Goal: Information Seeking & Learning: Understand process/instructions

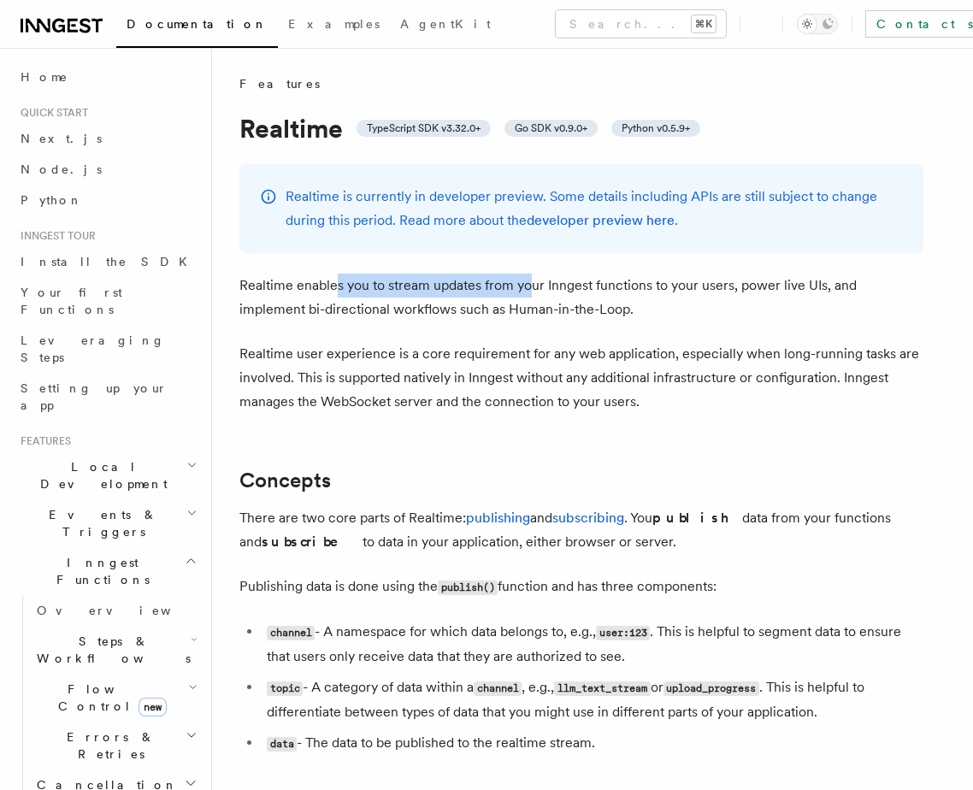
drag, startPoint x: 333, startPoint y: 279, endPoint x: 531, endPoint y: 276, distance: 197.5
click at [531, 276] on p "Realtime enables you to stream updates from your Inngest functions to your user…" at bounding box center [581, 298] width 684 height 48
click at [601, 274] on p "Realtime enables you to stream updates from your Inngest functions to your user…" at bounding box center [581, 298] width 684 height 48
drag, startPoint x: 517, startPoint y: 296, endPoint x: 640, endPoint y: 292, distance: 123.1
click at [640, 292] on p "Realtime enables you to stream updates from your Inngest functions to your user…" at bounding box center [581, 298] width 684 height 48
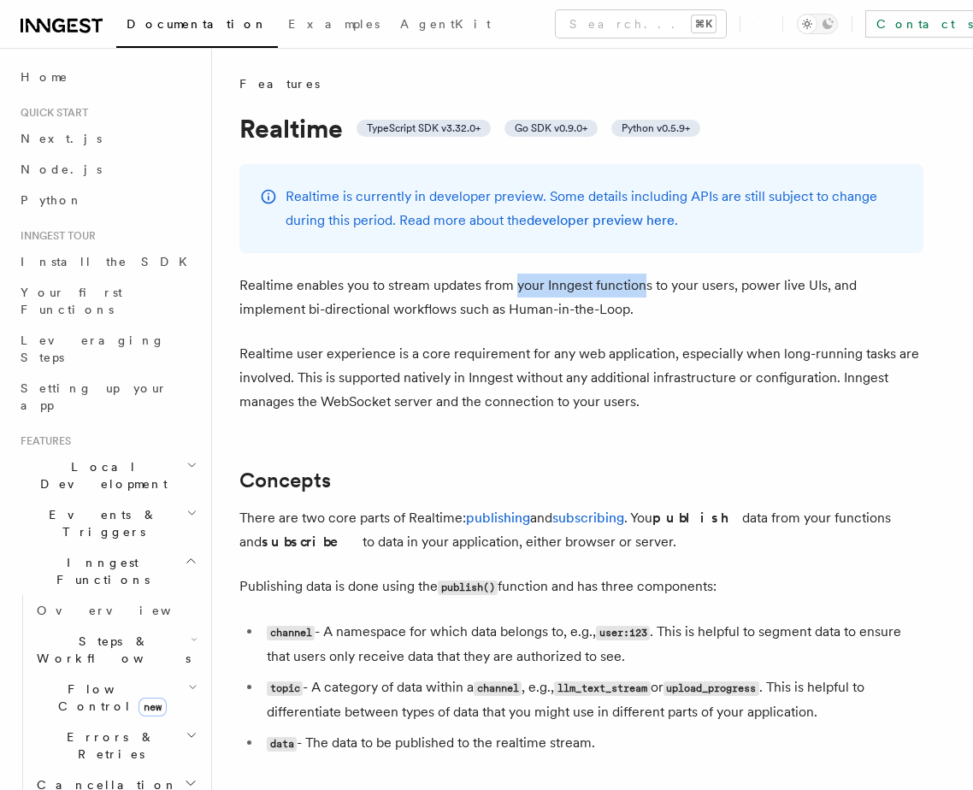
click at [640, 292] on p "Realtime enables you to stream updates from your Inngest functions to your user…" at bounding box center [581, 298] width 684 height 48
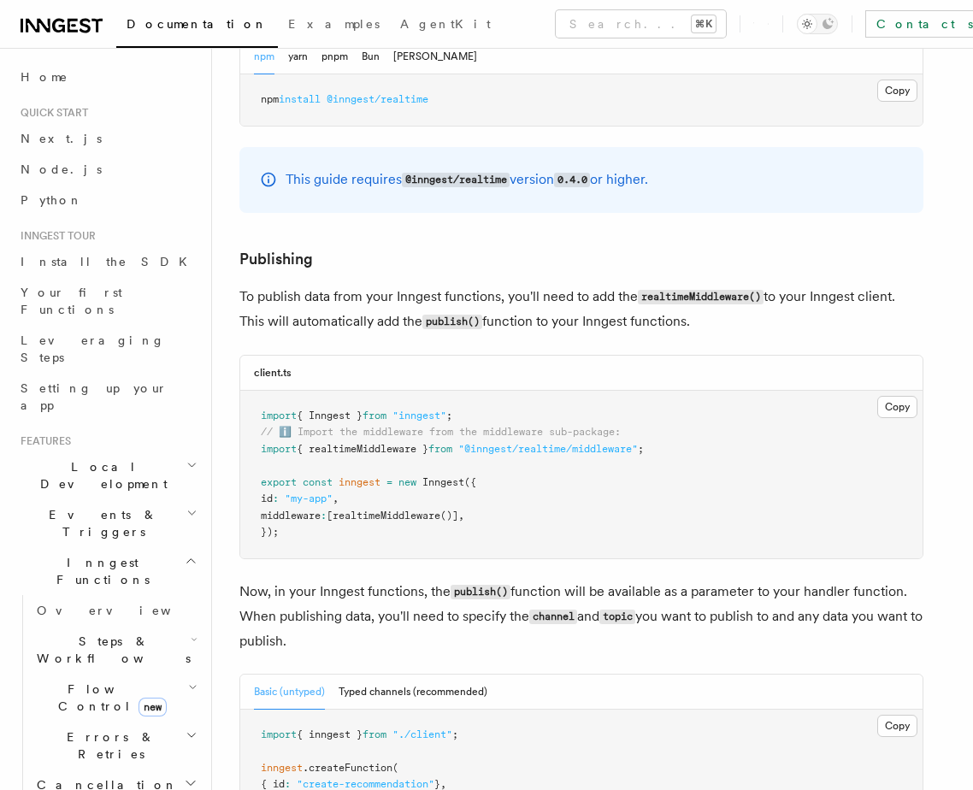
scroll to position [938, 0]
drag, startPoint x: 472, startPoint y: 548, endPoint x: 355, endPoint y: 496, distance: 128.2
click at [355, 496] on pre "import { Inngest } from "inngest" ; // ℹ️ Import the middleware from the middle…" at bounding box center [581, 474] width 682 height 168
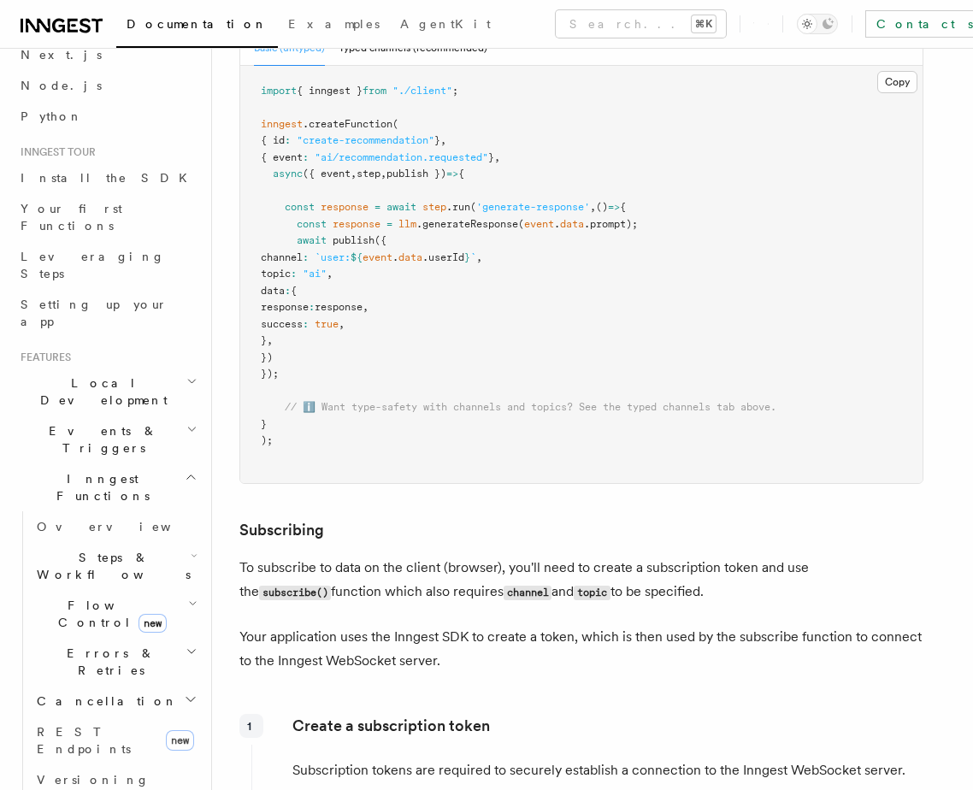
scroll to position [104, 0]
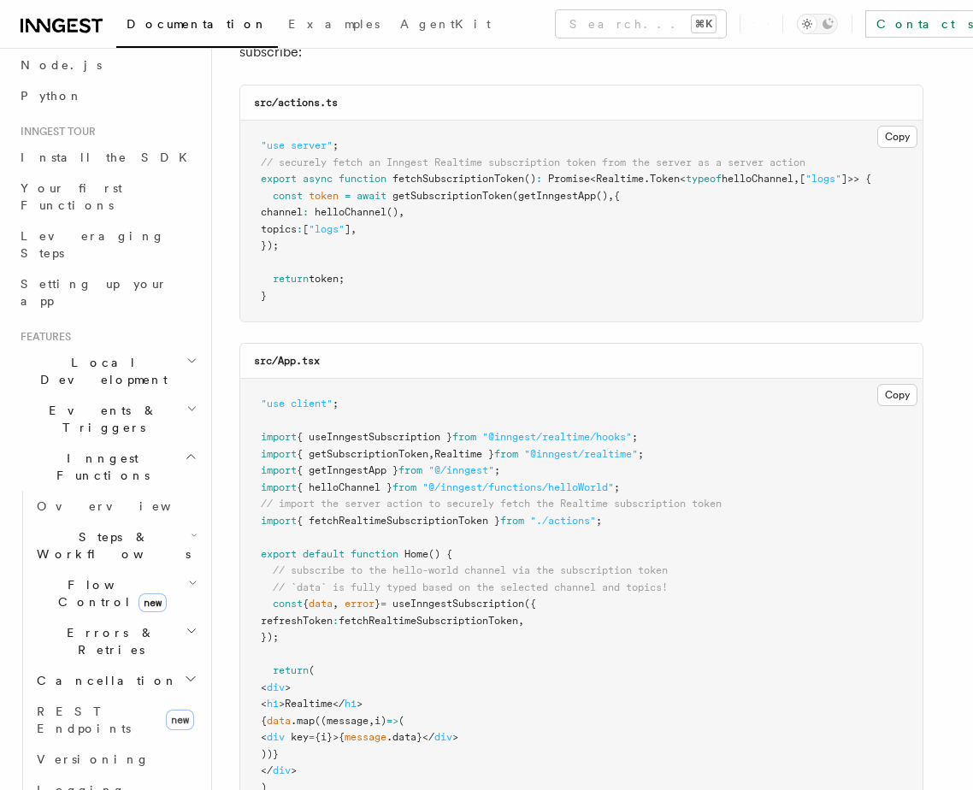
scroll to position [287, 0]
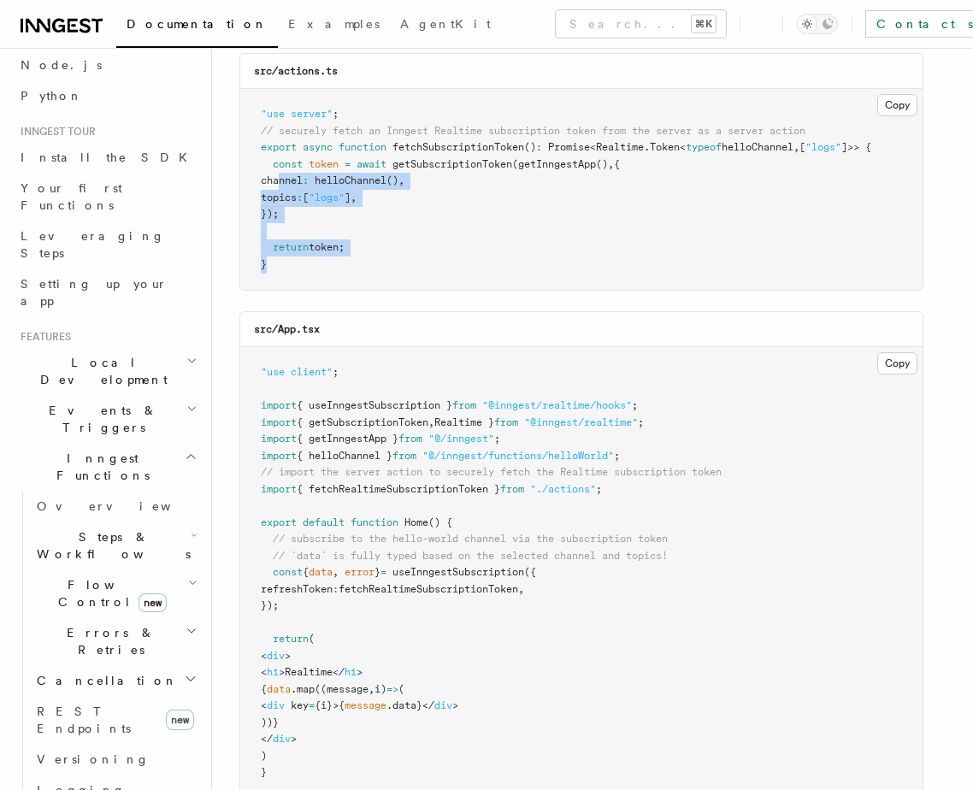
drag, startPoint x: 417, startPoint y: 269, endPoint x: 281, endPoint y: 177, distance: 164.3
click at [281, 177] on pre ""use server" ; // securely fetch an Inngest Realtime subscription token from th…" at bounding box center [581, 189] width 682 height 201
click at [287, 170] on span "const" at bounding box center [288, 164] width 30 height 12
